Goal: Task Accomplishment & Management: Complete application form

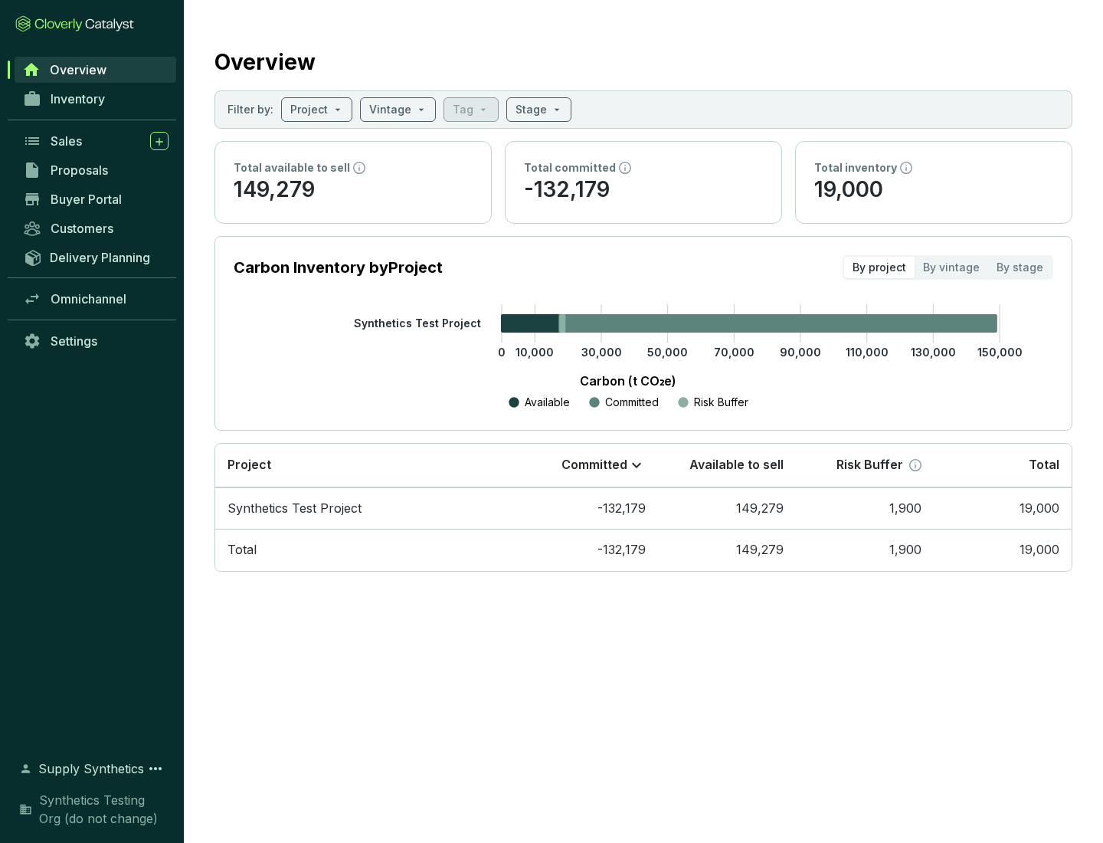
click at [96, 170] on span "Proposals" at bounding box center [79, 169] width 57 height 15
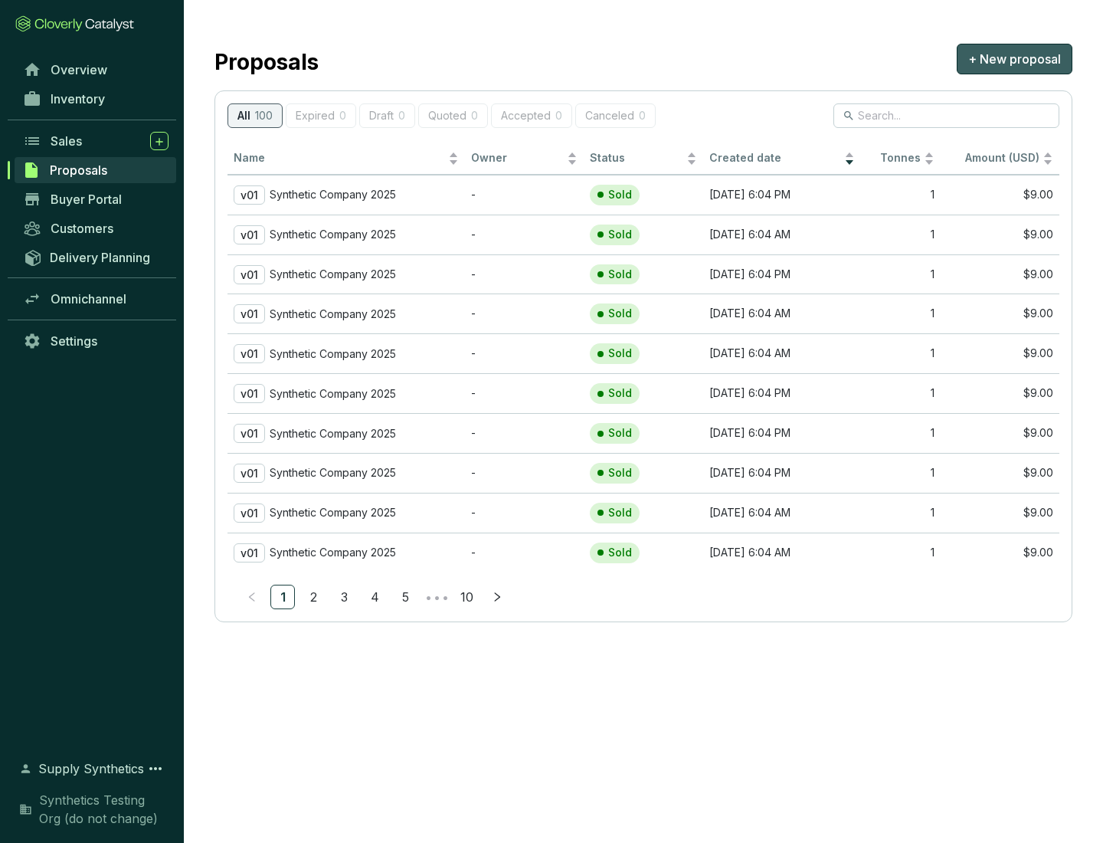
click at [1014, 59] on span "+ New proposal" at bounding box center [1014, 59] width 93 height 18
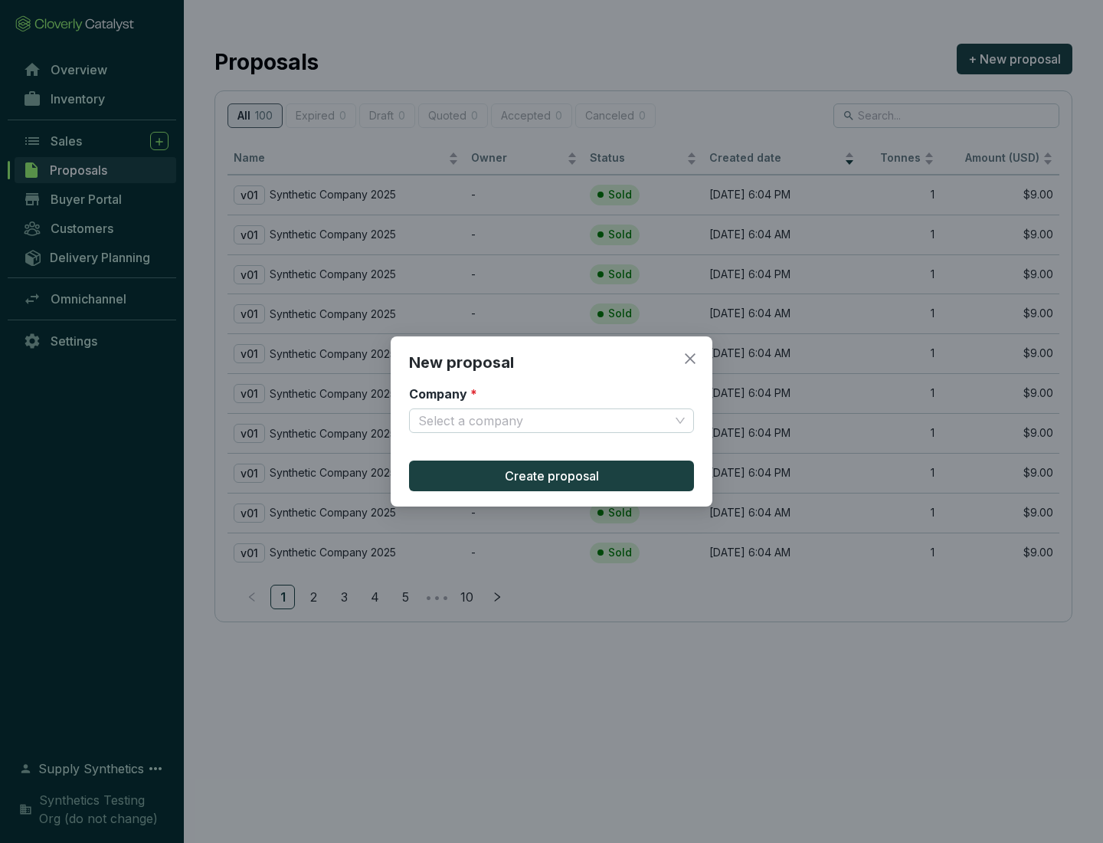
click at [544, 421] on input "Company *" at bounding box center [543, 420] width 251 height 23
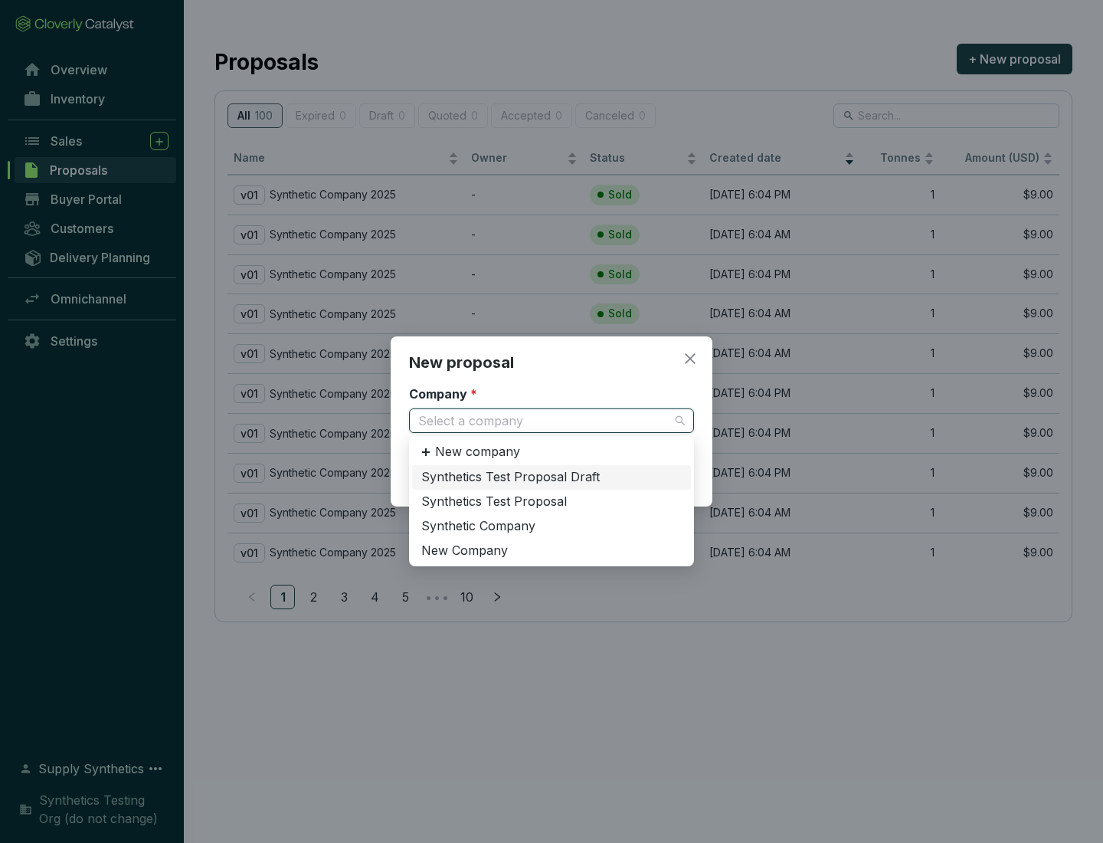
click at [552, 526] on div "Synthetic Company" at bounding box center [551, 526] width 260 height 17
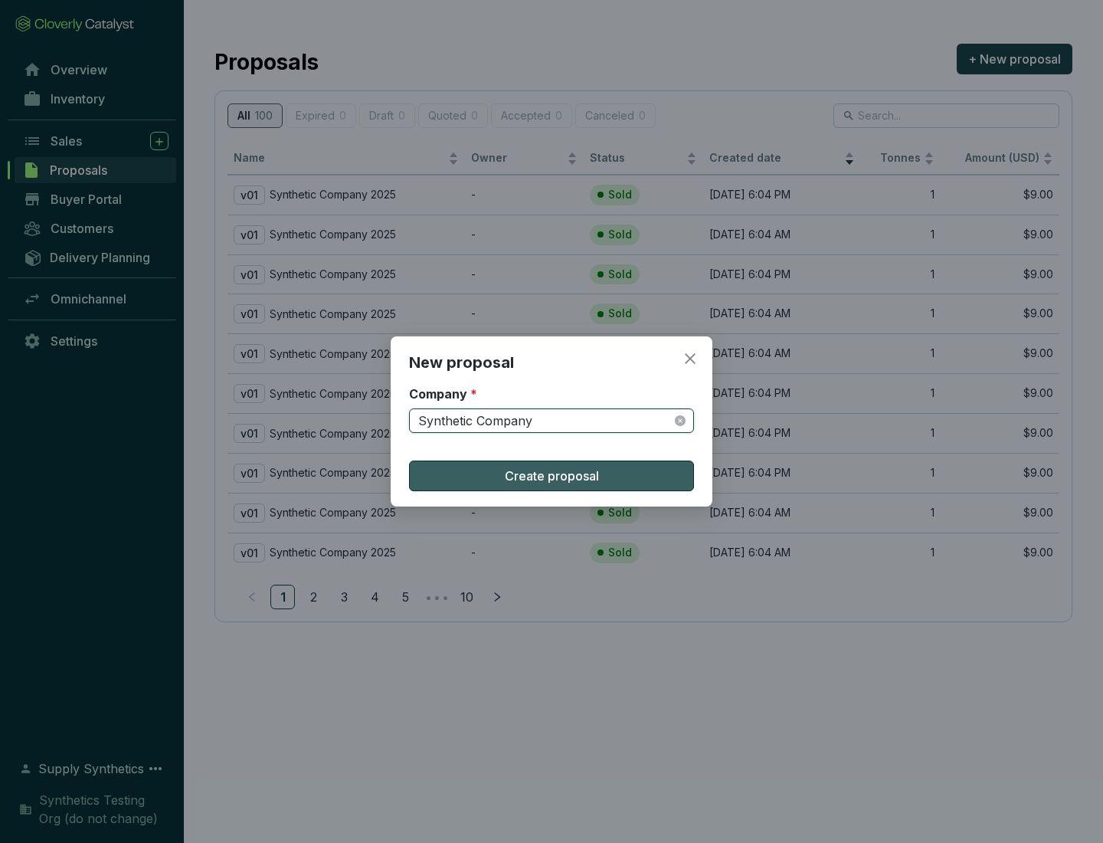
click at [552, 476] on span "Create proposal" at bounding box center [552, 476] width 94 height 18
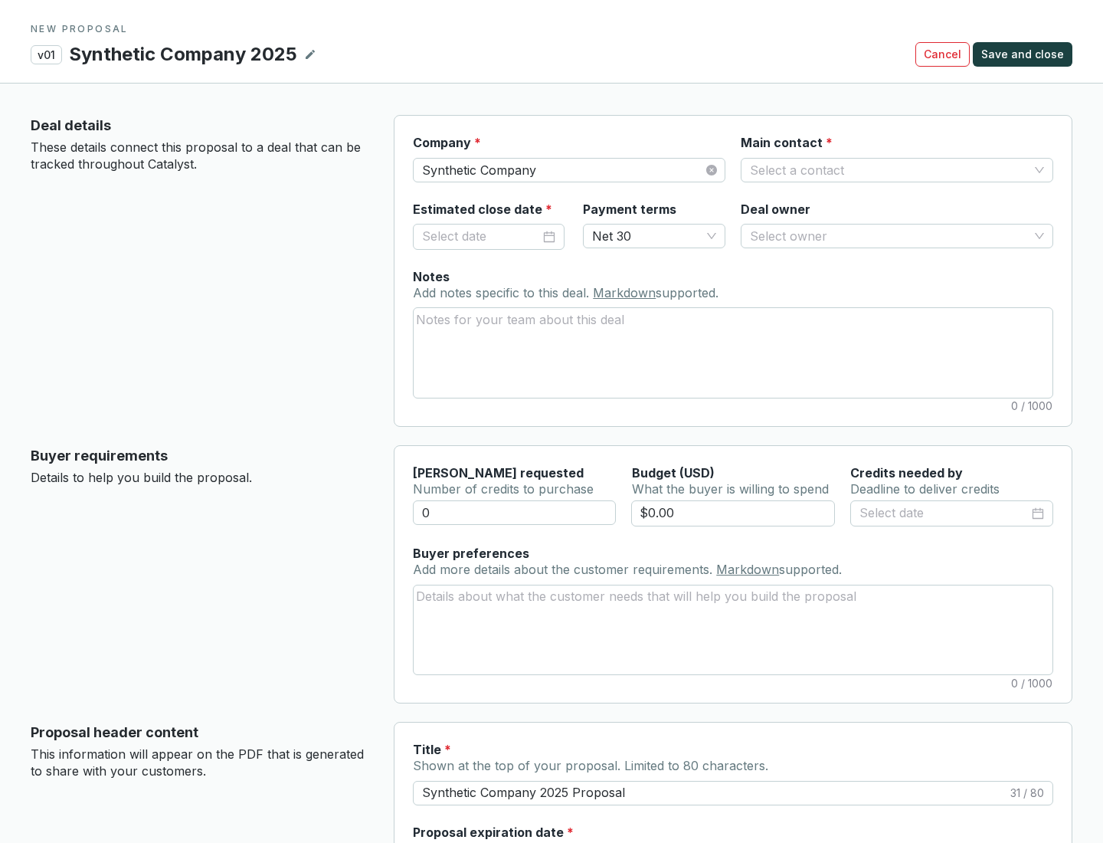
click at [889, 169] on input "Main contact *" at bounding box center [889, 170] width 279 height 23
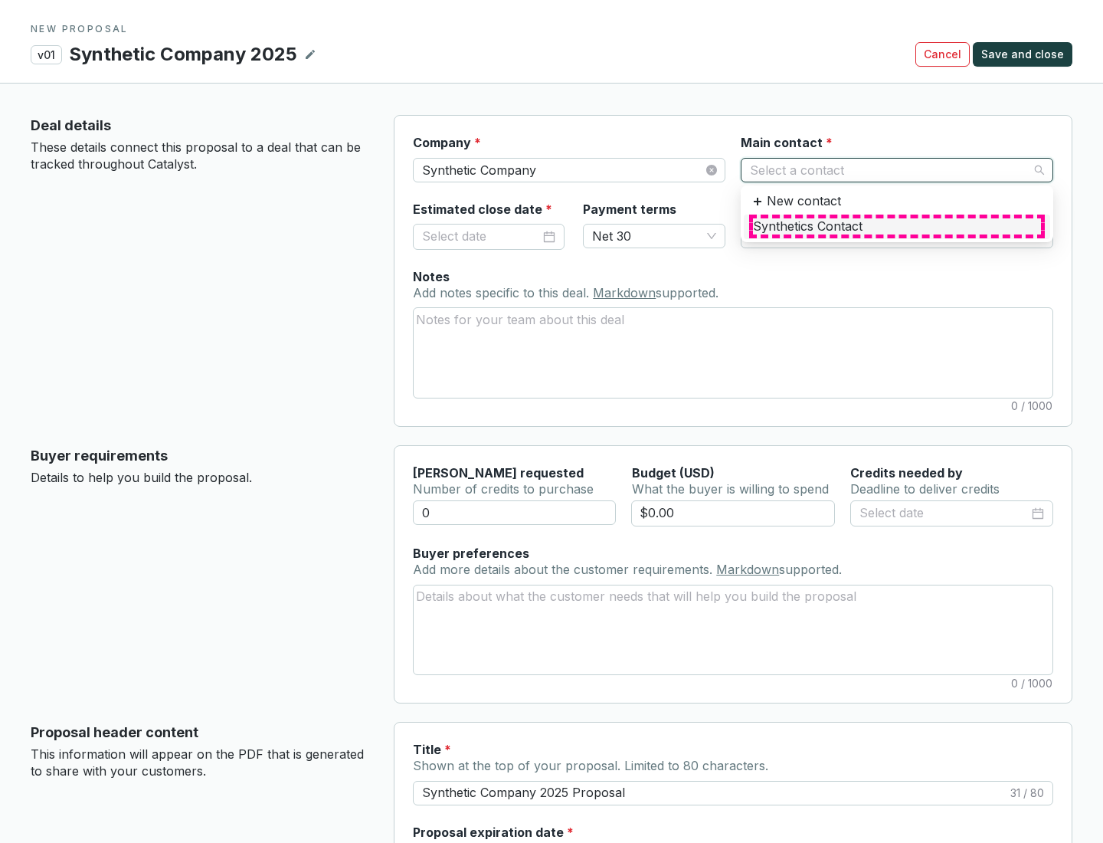
click at [896, 226] on div "Synthetics Contact" at bounding box center [897, 226] width 288 height 17
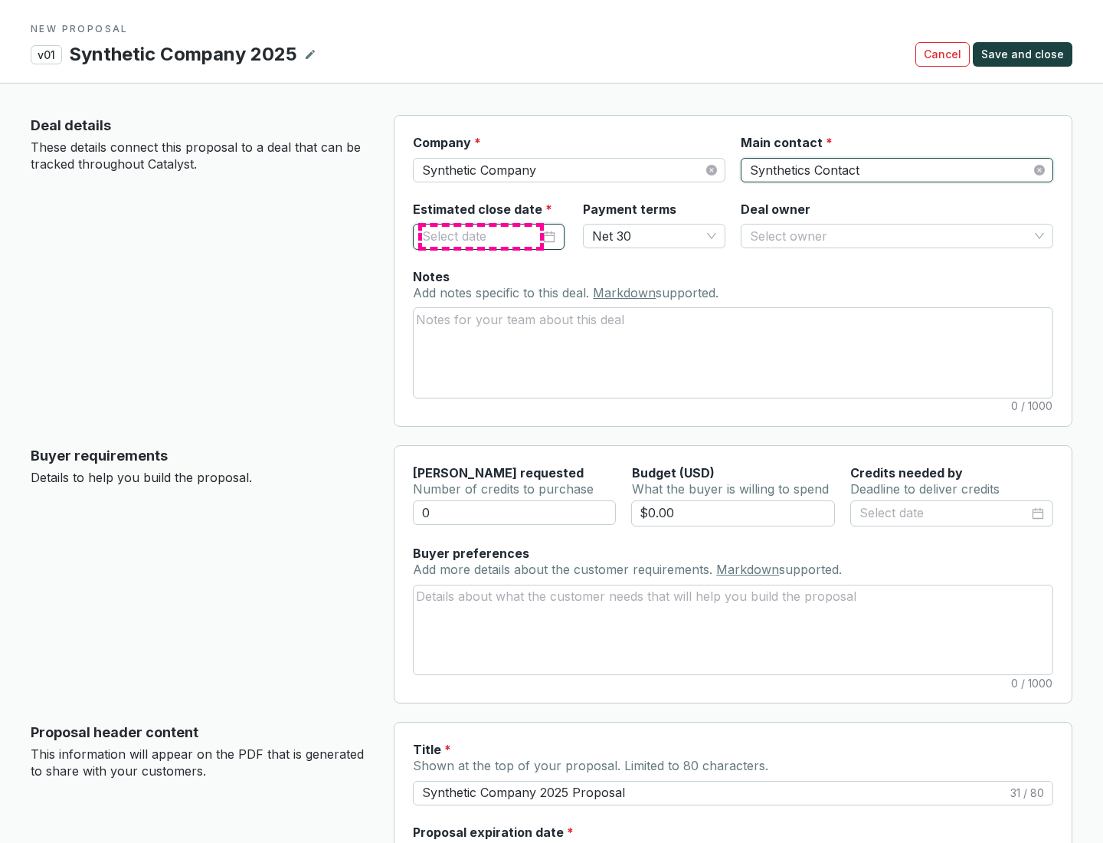
click at [481, 236] on input "Estimated close date *" at bounding box center [481, 237] width 118 height 20
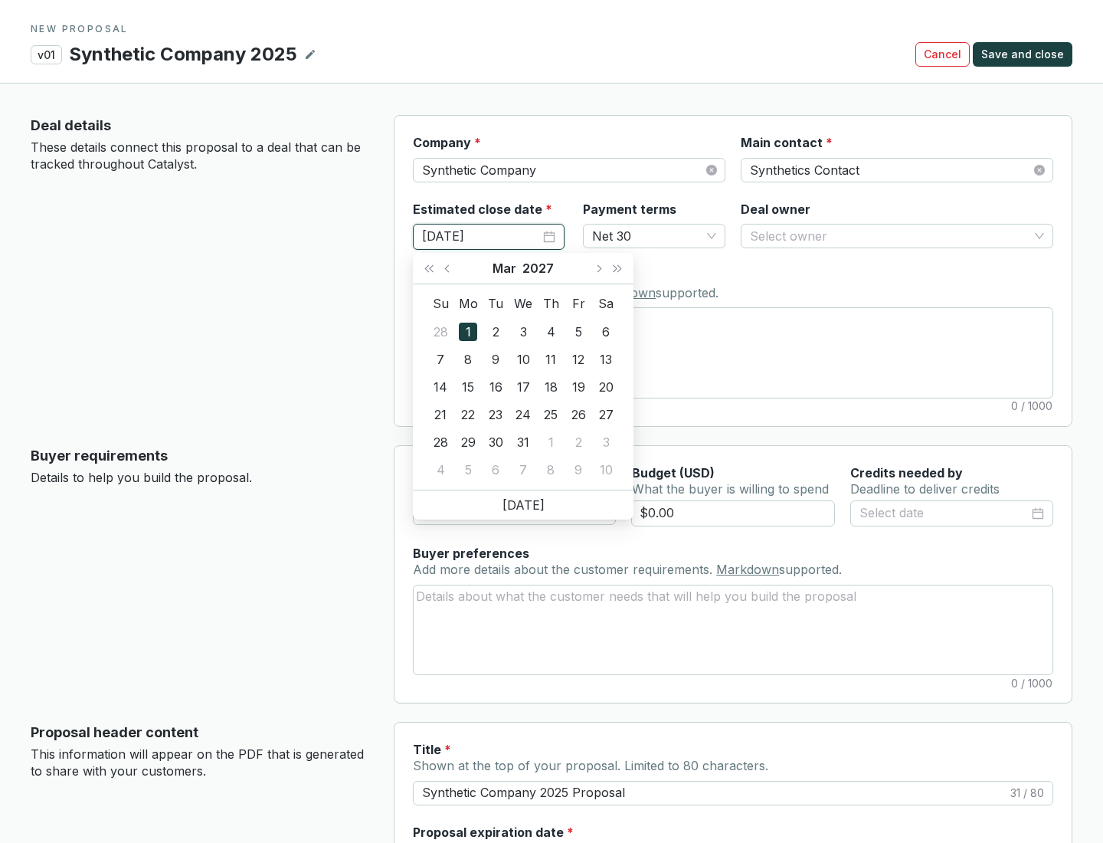
type input "[DATE]"
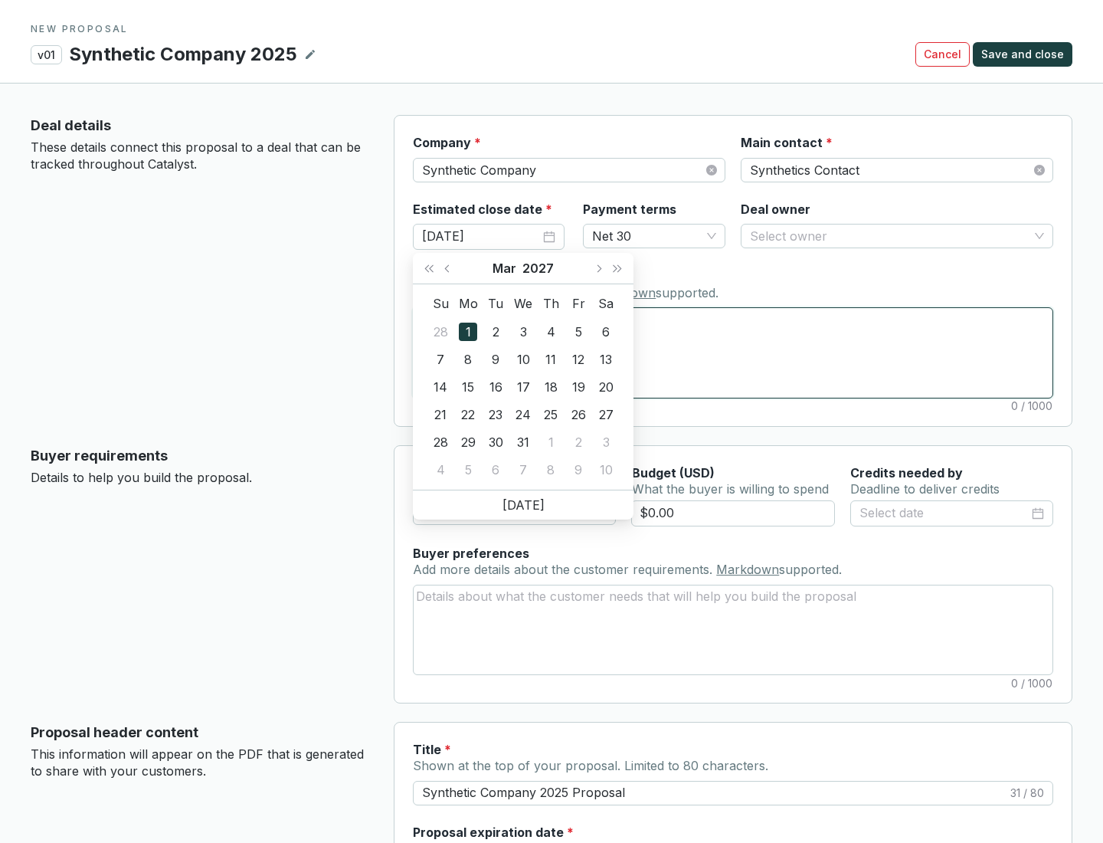
click at [733, 352] on textarea "Notes Add notes specific to this deal. Markdown supported." at bounding box center [733, 352] width 639 height 89
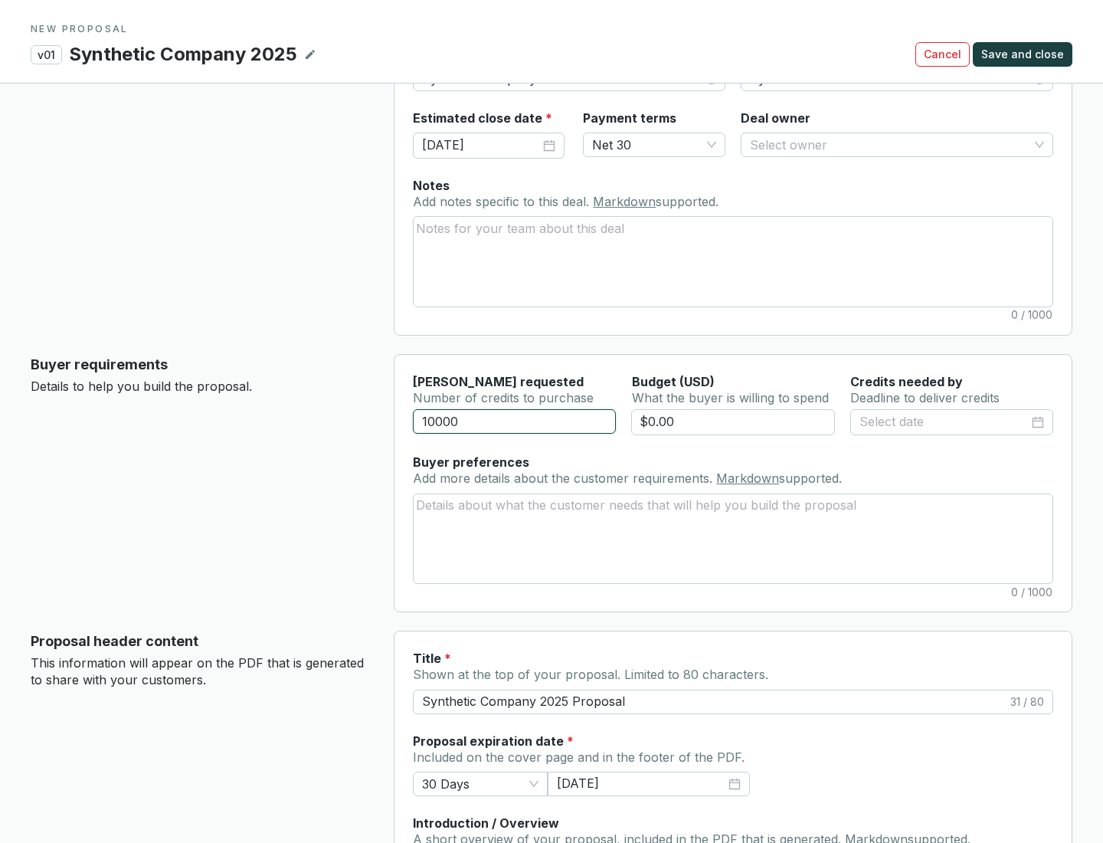
scroll to position [92, 0]
type input "10000"
type input "$0.00"
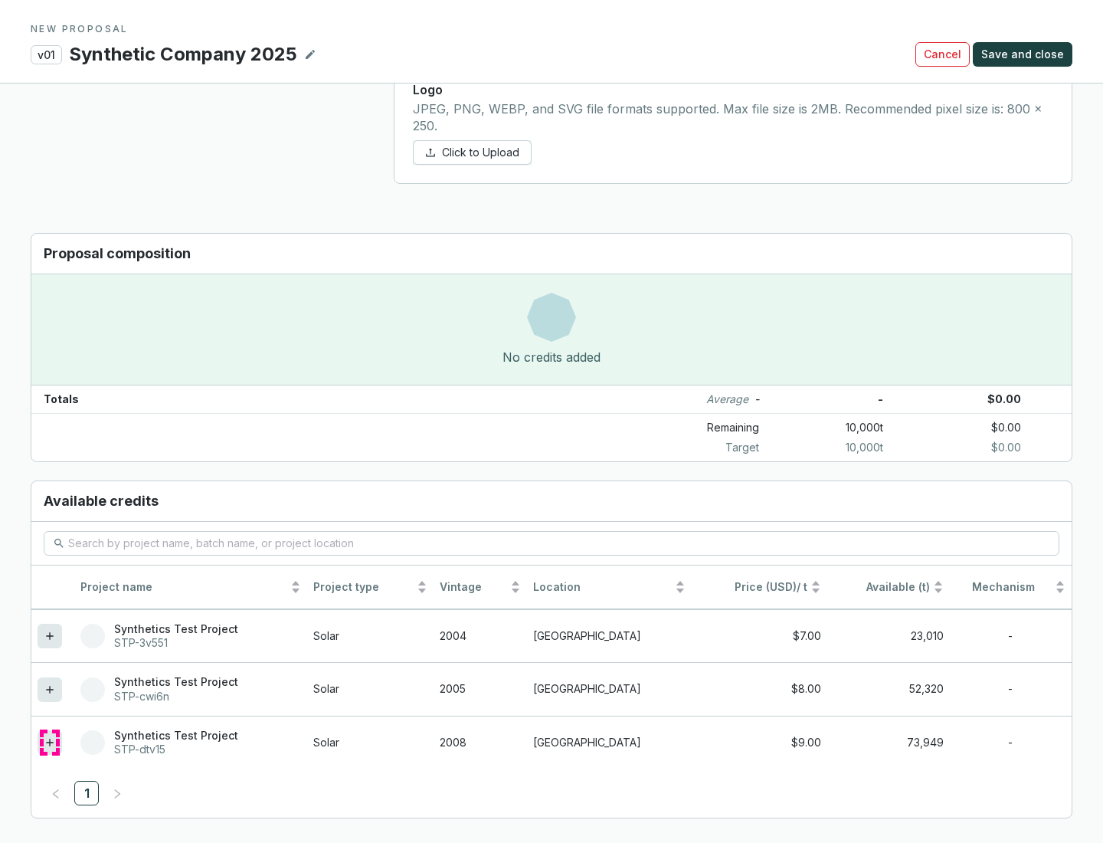
click at [50, 742] on icon at bounding box center [49, 742] width 7 height 7
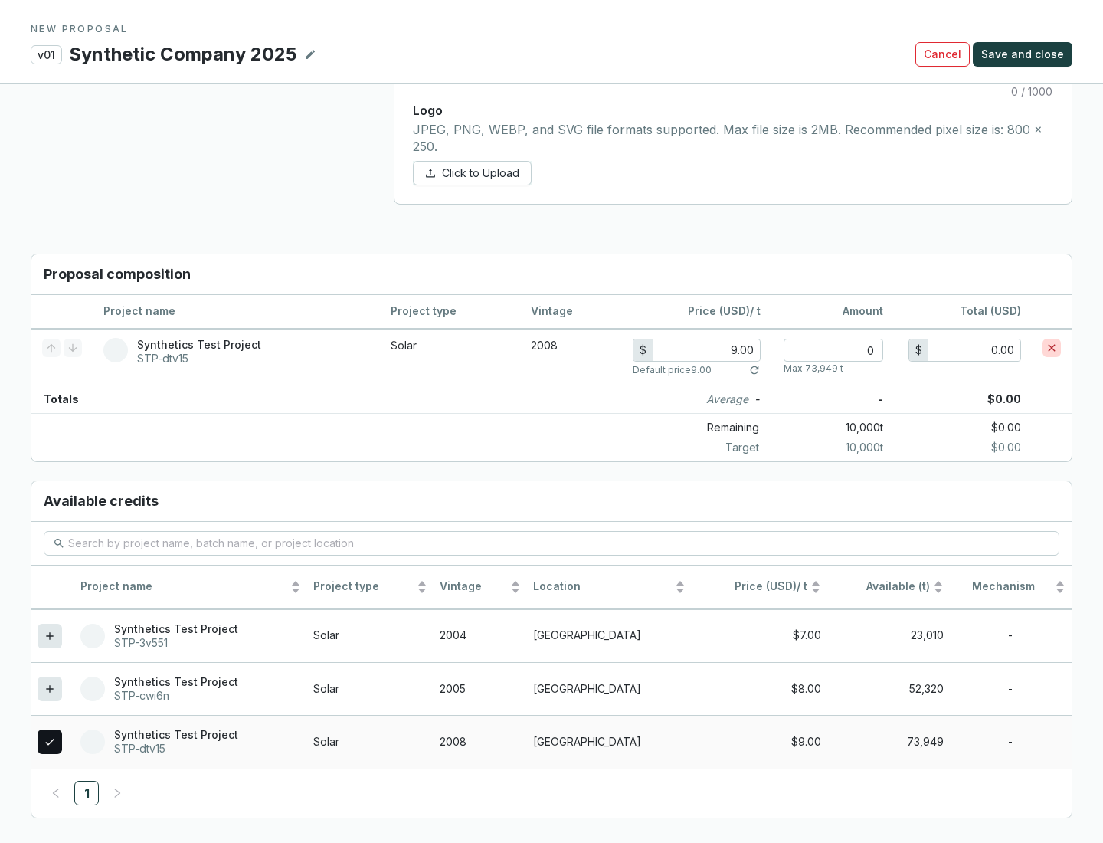
scroll to position [881, 0]
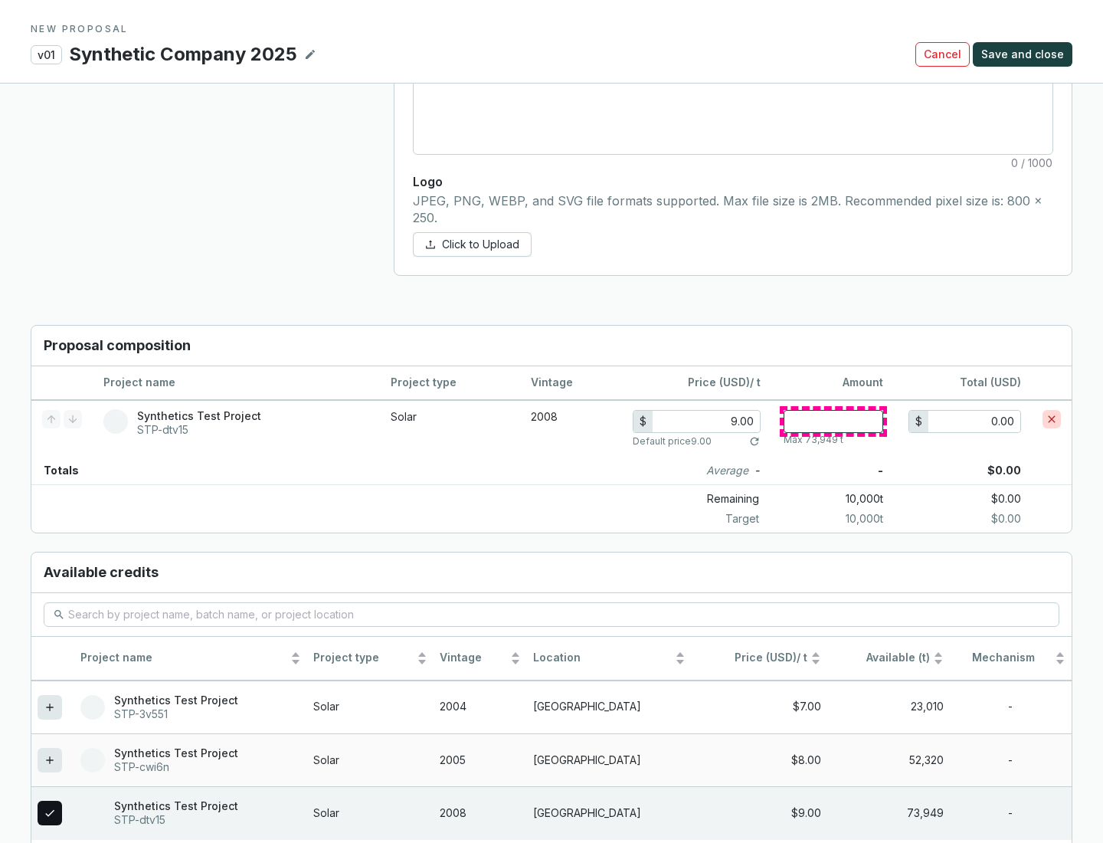
type input "1"
type input "9.00"
type input "1"
click at [1025, 54] on span "Save and close" at bounding box center [1022, 54] width 83 height 15
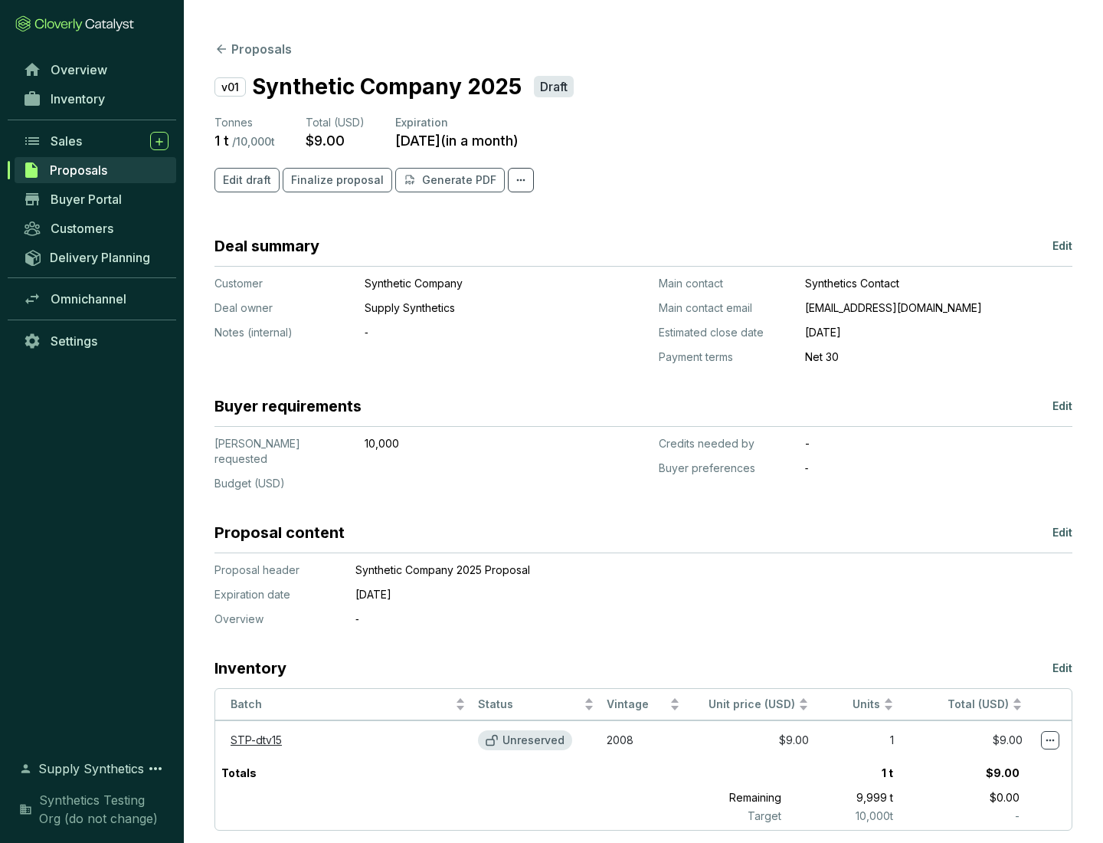
click at [332, 180] on span "Finalize proposal" at bounding box center [337, 179] width 93 height 15
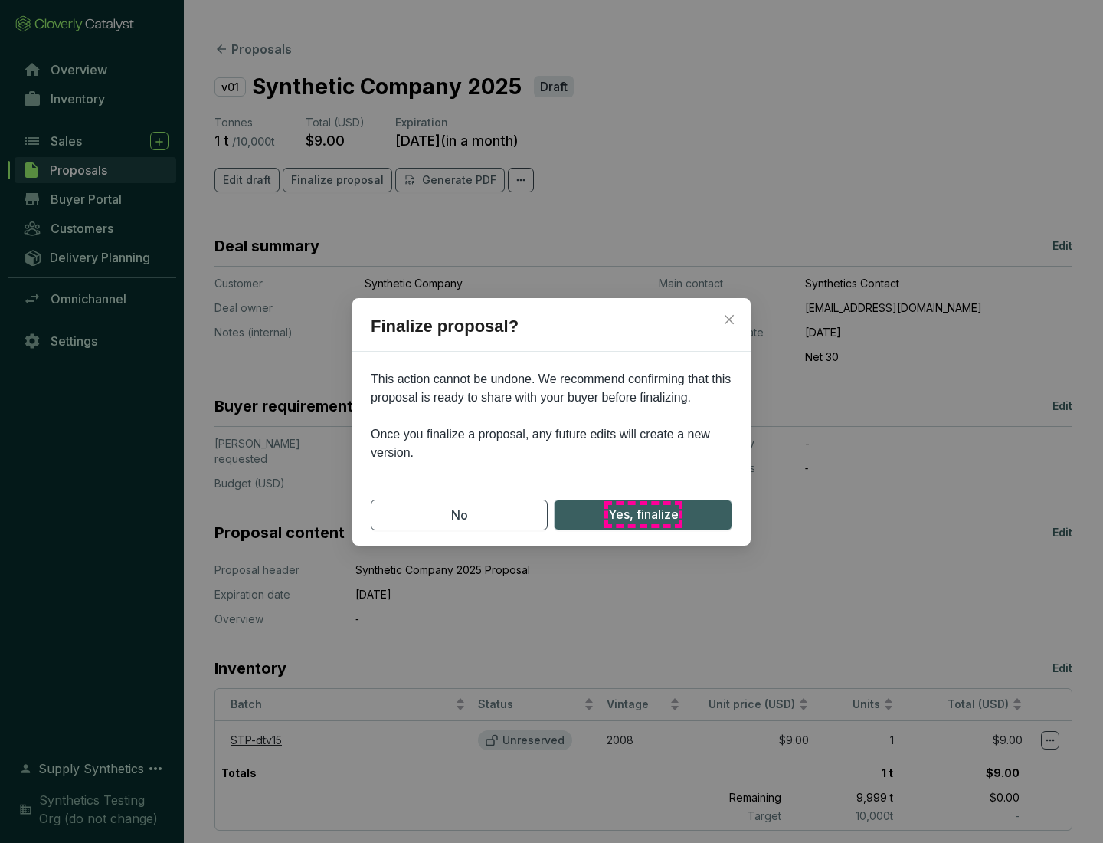
click at [643, 514] on span "Yes, finalize" at bounding box center [643, 514] width 70 height 19
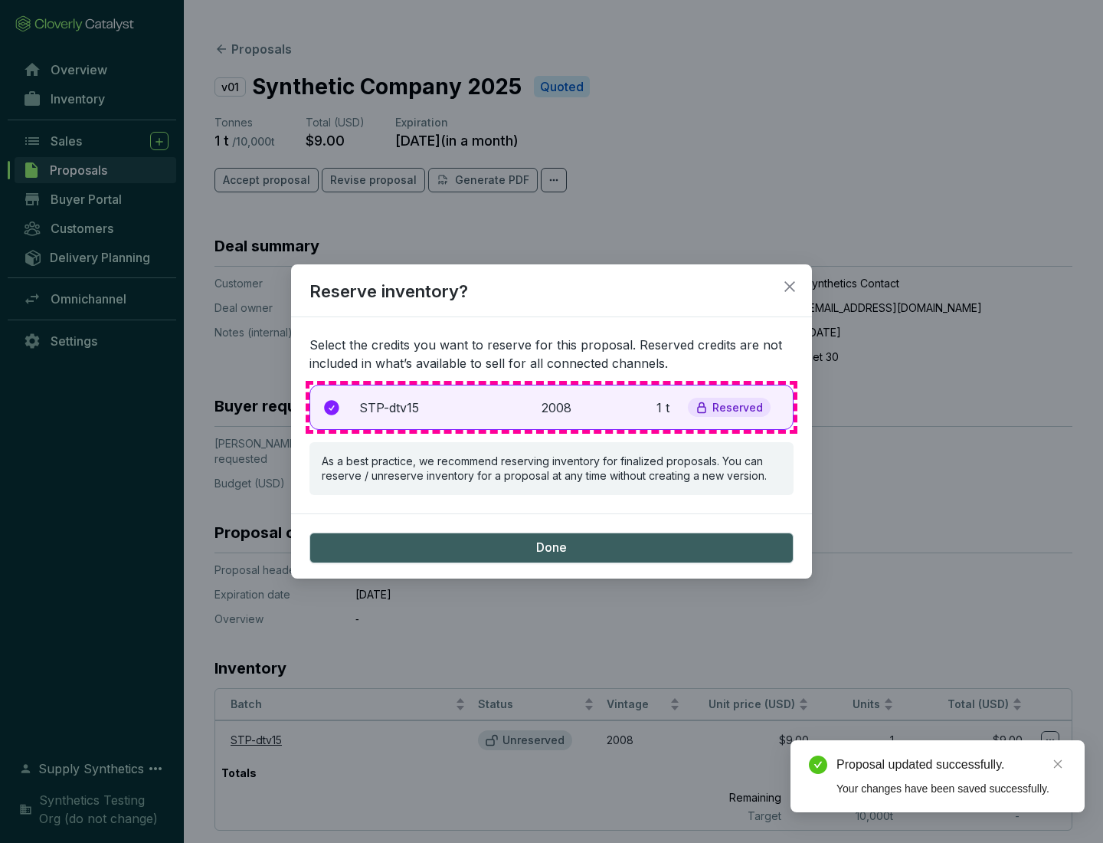
click at [552, 407] on p "2008" at bounding box center [559, 407] width 34 height 18
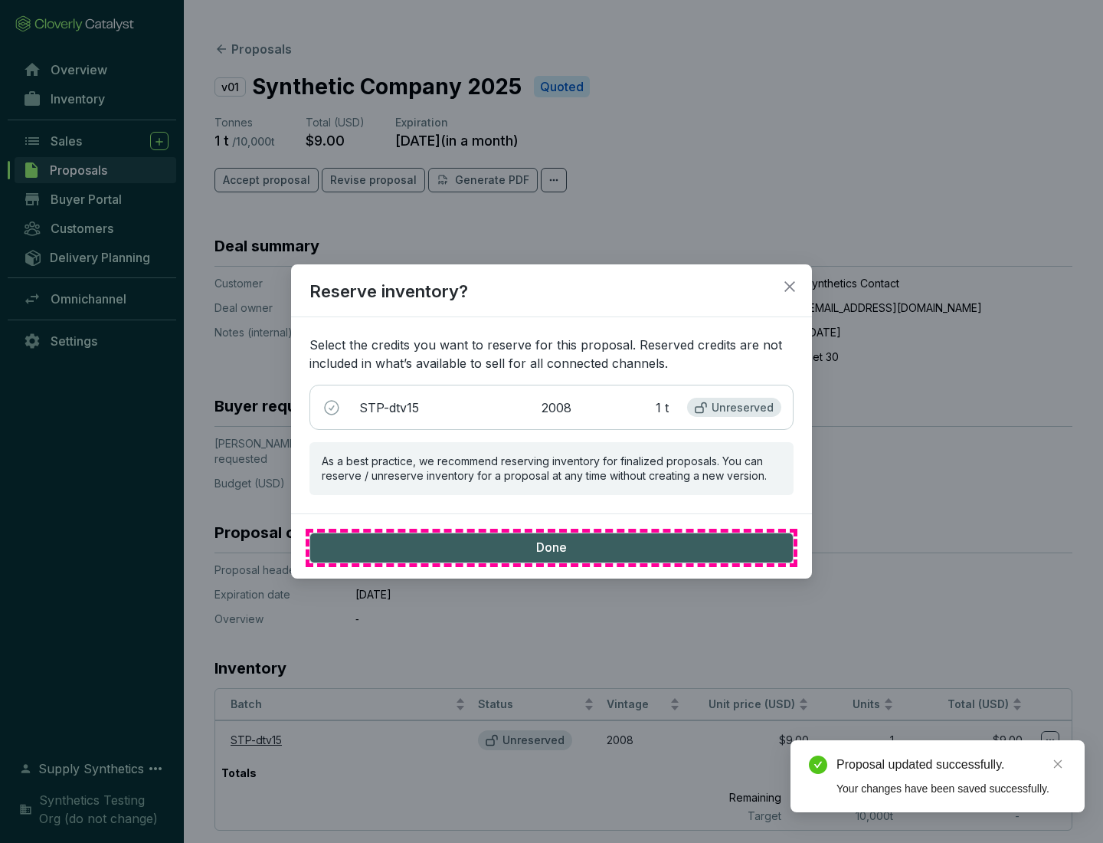
click at [552, 547] on span "Done" at bounding box center [551, 547] width 31 height 17
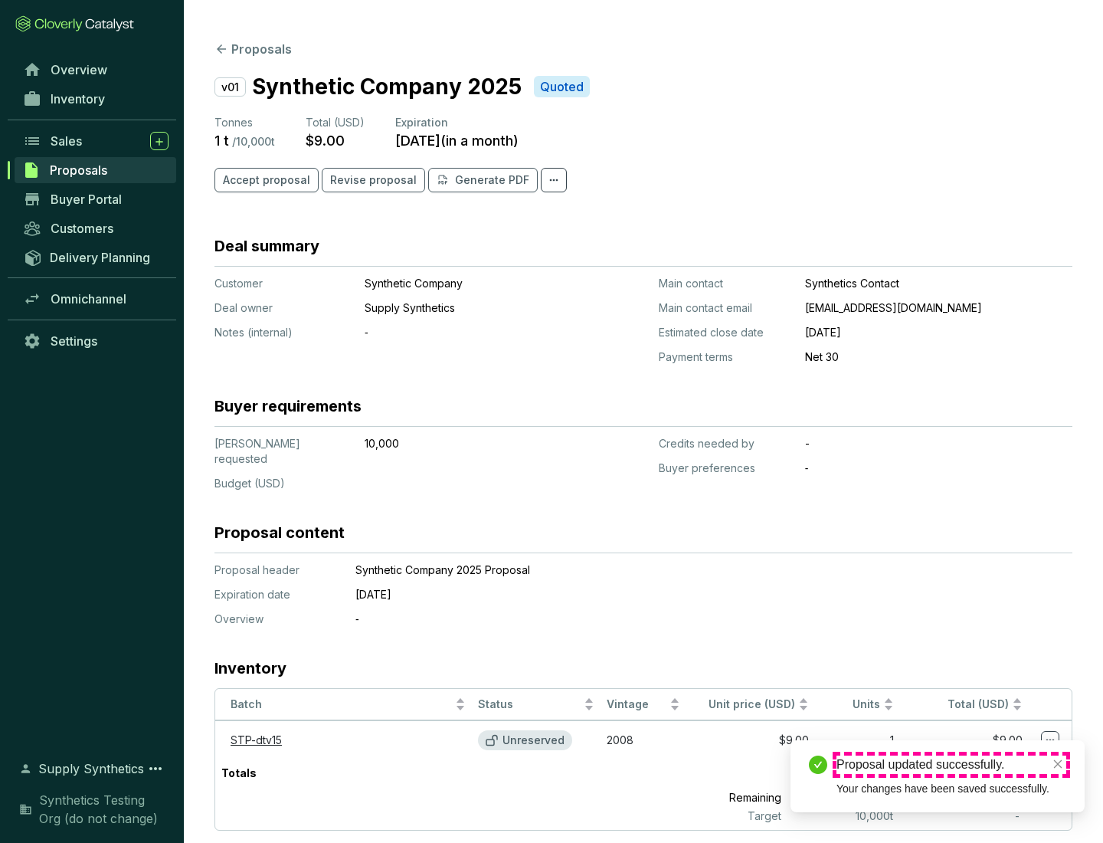
click at [951, 765] on div "Proposal updated successfully." at bounding box center [952, 764] width 230 height 18
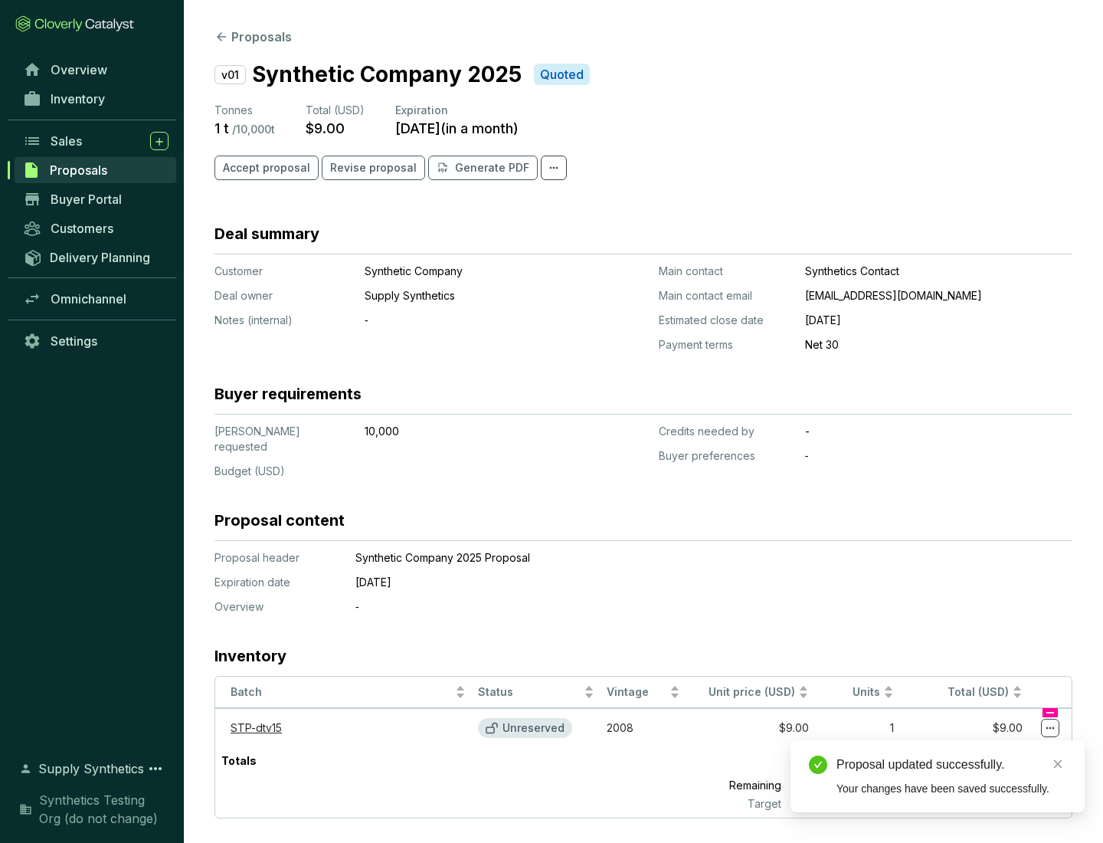
click at [1050, 727] on icon at bounding box center [1050, 728] width 8 height 2
click at [1004, 747] on div "Proposal updated successfully. Your changes have been saved successfully." at bounding box center [938, 776] width 294 height 72
click at [951, 765] on div "Proposal updated successfully." at bounding box center [952, 764] width 230 height 18
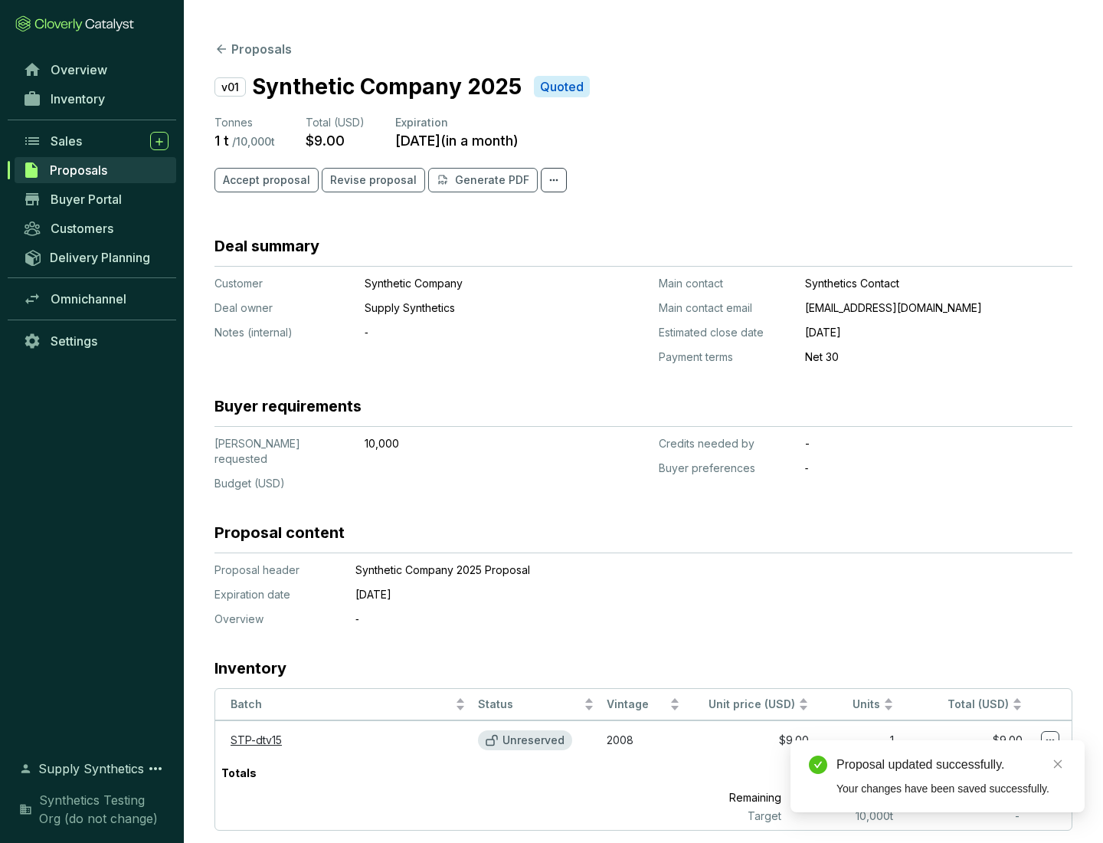
click at [264, 180] on span "Accept proposal" at bounding box center [266, 179] width 87 height 15
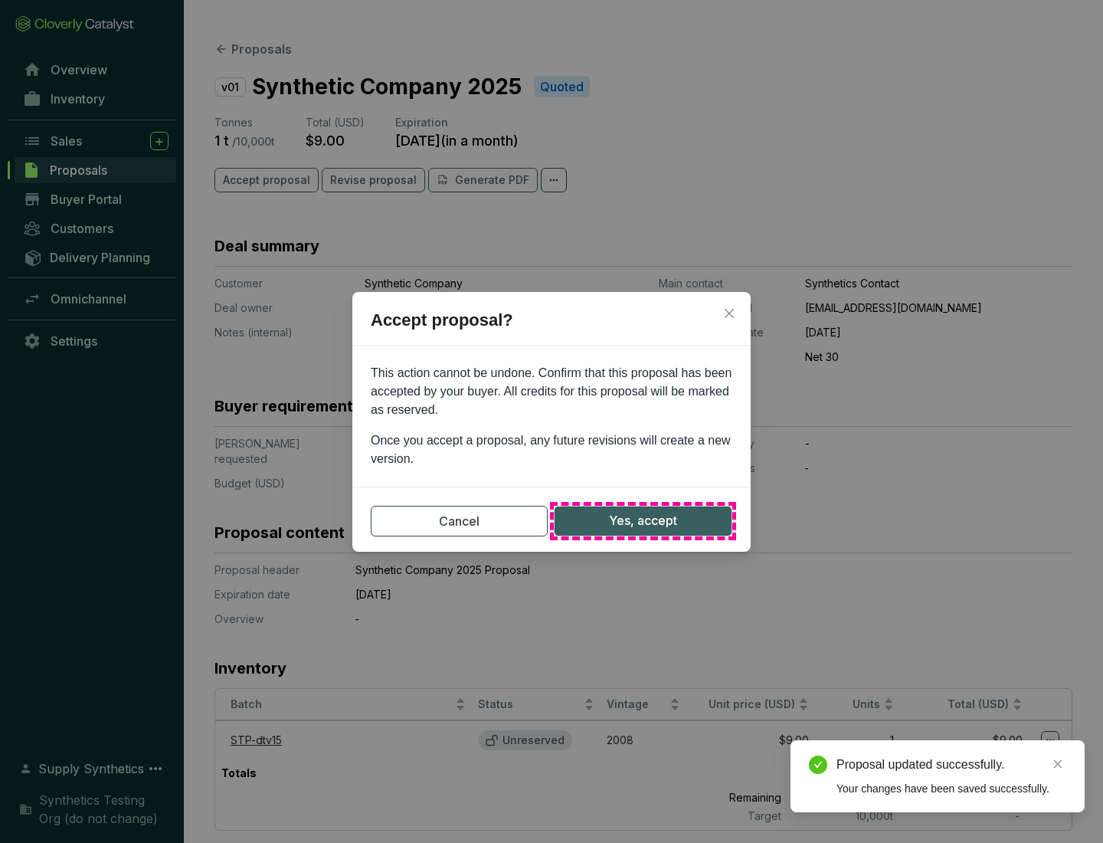
click at [643, 520] on span "Yes, accept" at bounding box center [643, 520] width 68 height 19
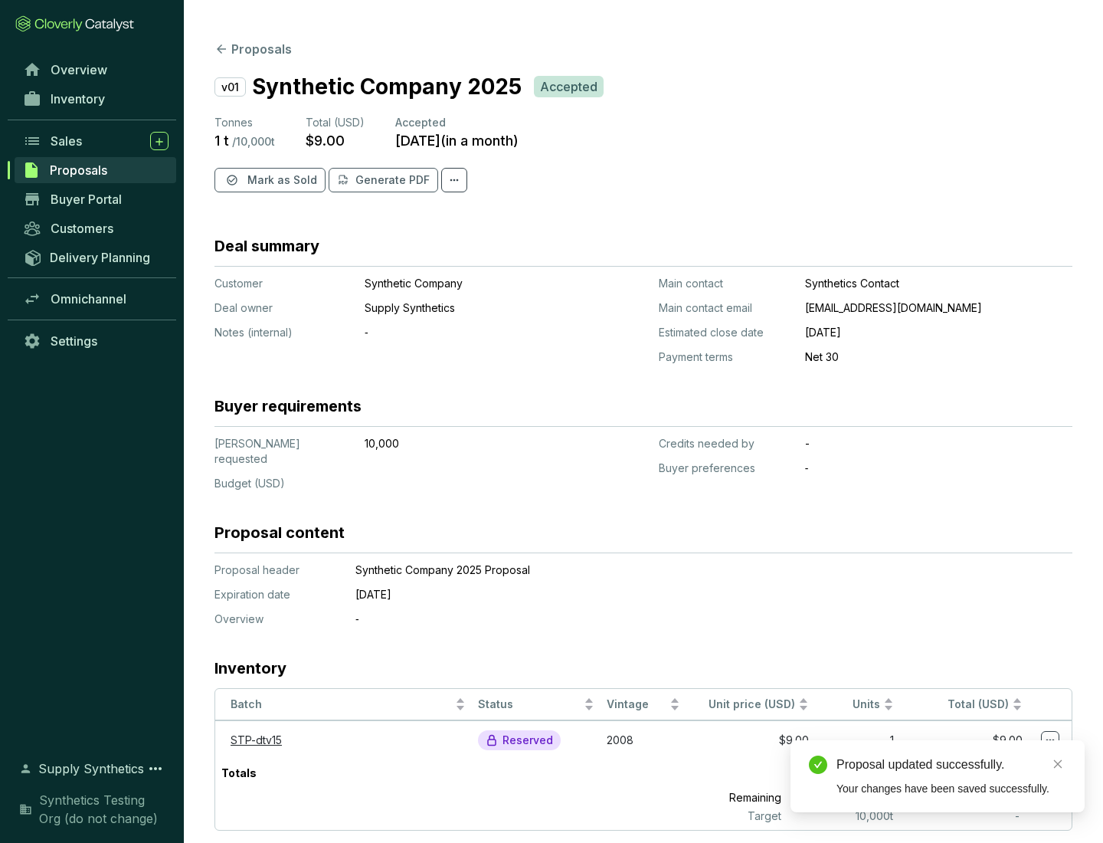
click at [280, 180] on span "Mark as Sold" at bounding box center [282, 179] width 70 height 15
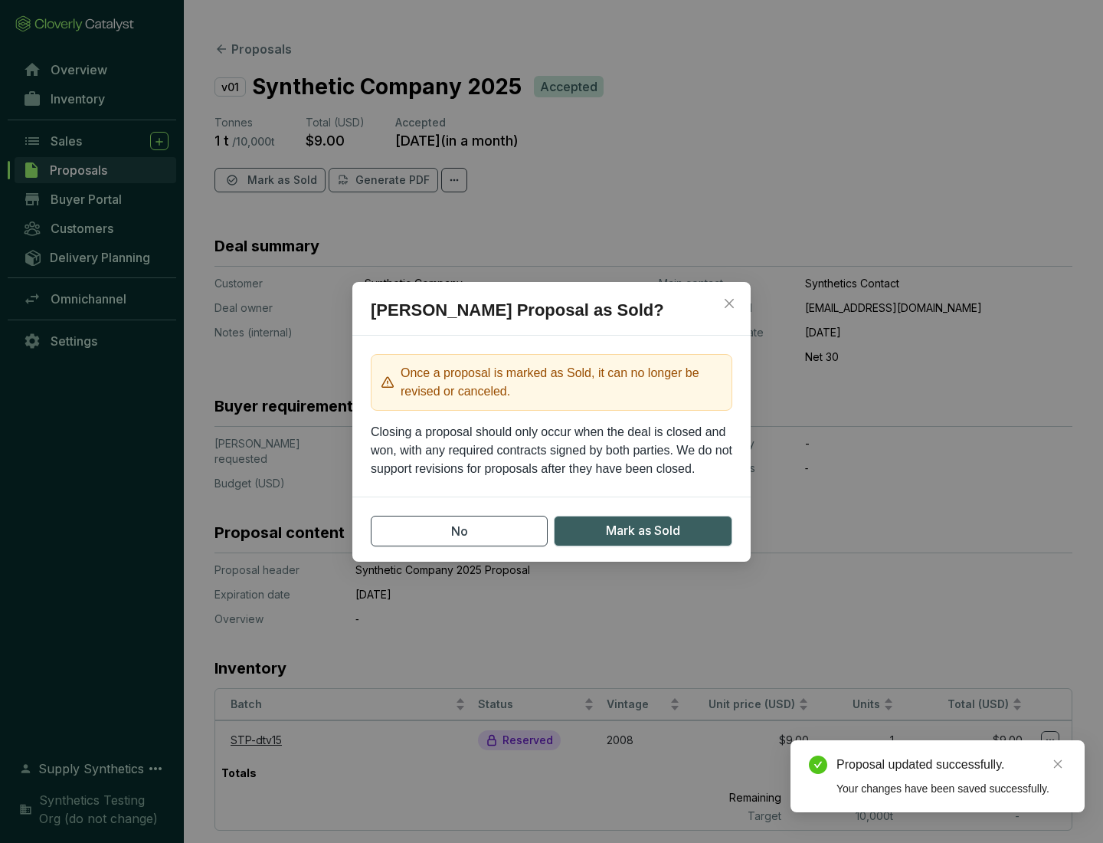
click at [643, 530] on span "Mark as Sold" at bounding box center [643, 530] width 74 height 19
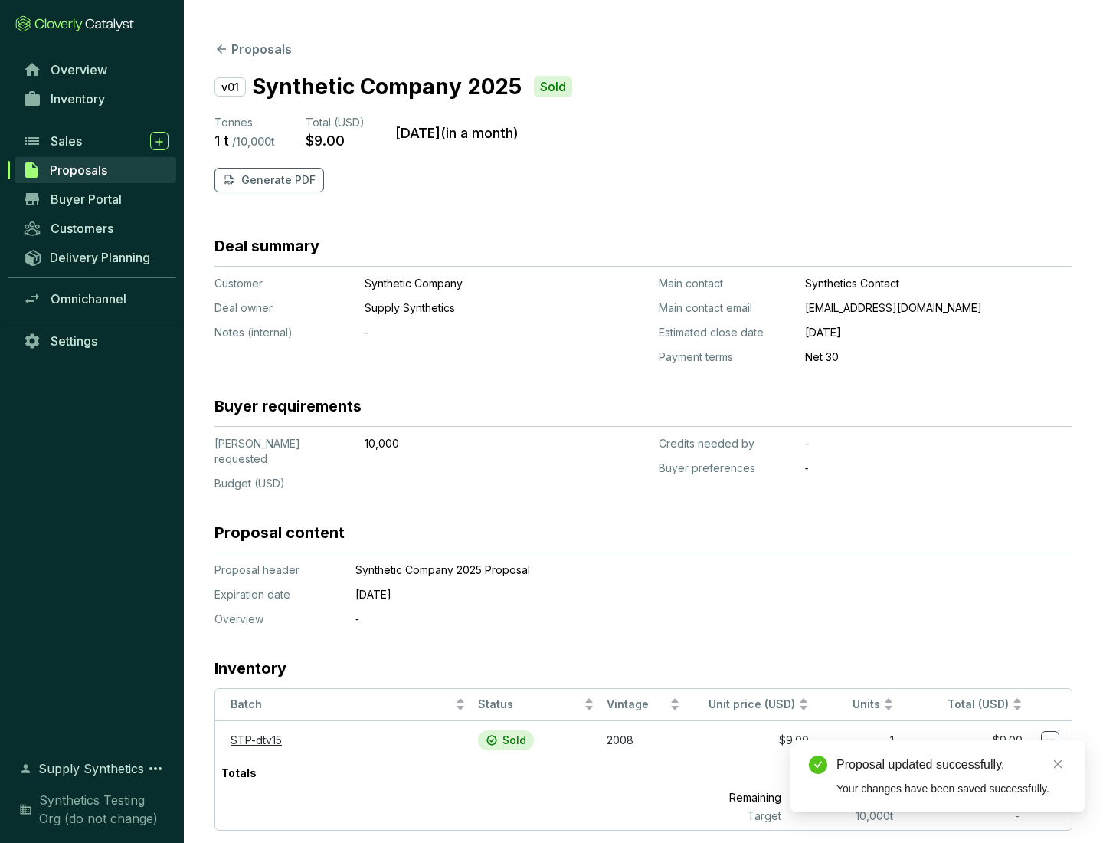
click at [277, 180] on p "Generate PDF" at bounding box center [278, 179] width 74 height 15
click at [951, 748] on div "Download Complete" at bounding box center [952, 748] width 230 height 18
